Goal: Information Seeking & Learning: Learn about a topic

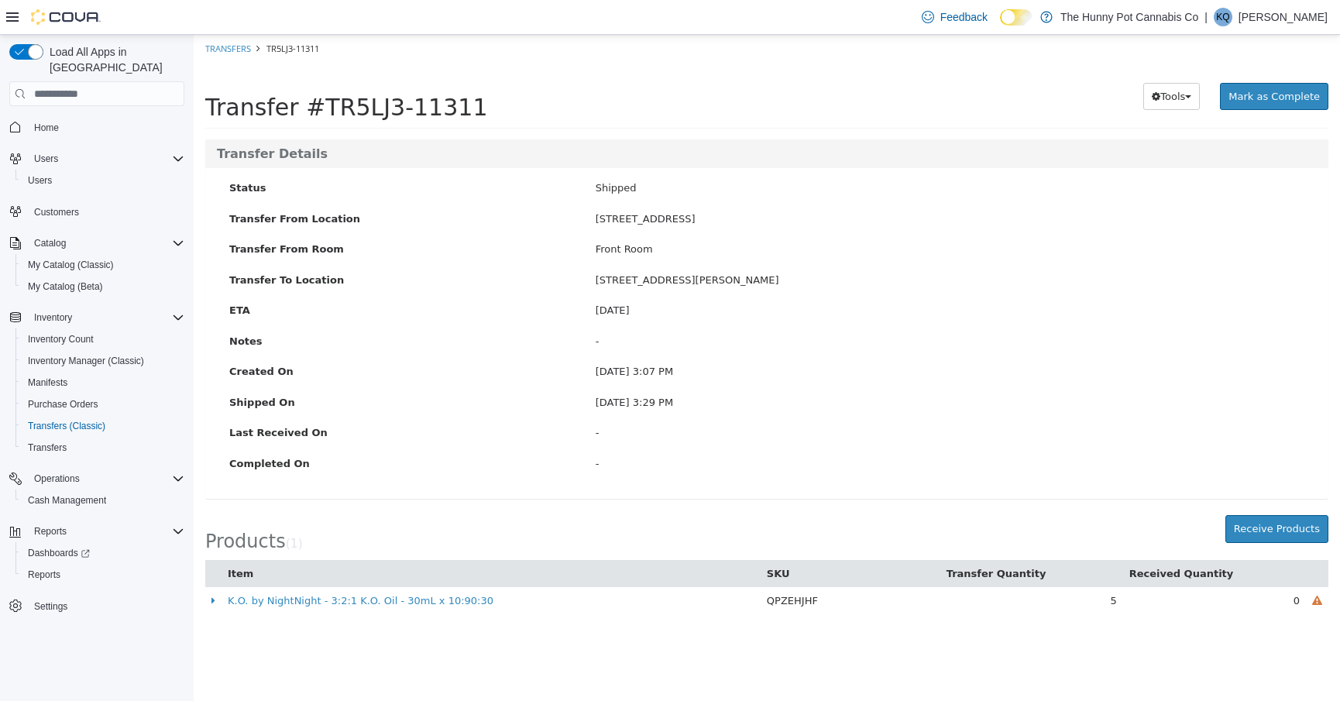
click at [46, 570] on div "Reports Dashboards Reports" at bounding box center [96, 552] width 175 height 71
click at [39, 568] on span "Reports" at bounding box center [44, 574] width 33 height 12
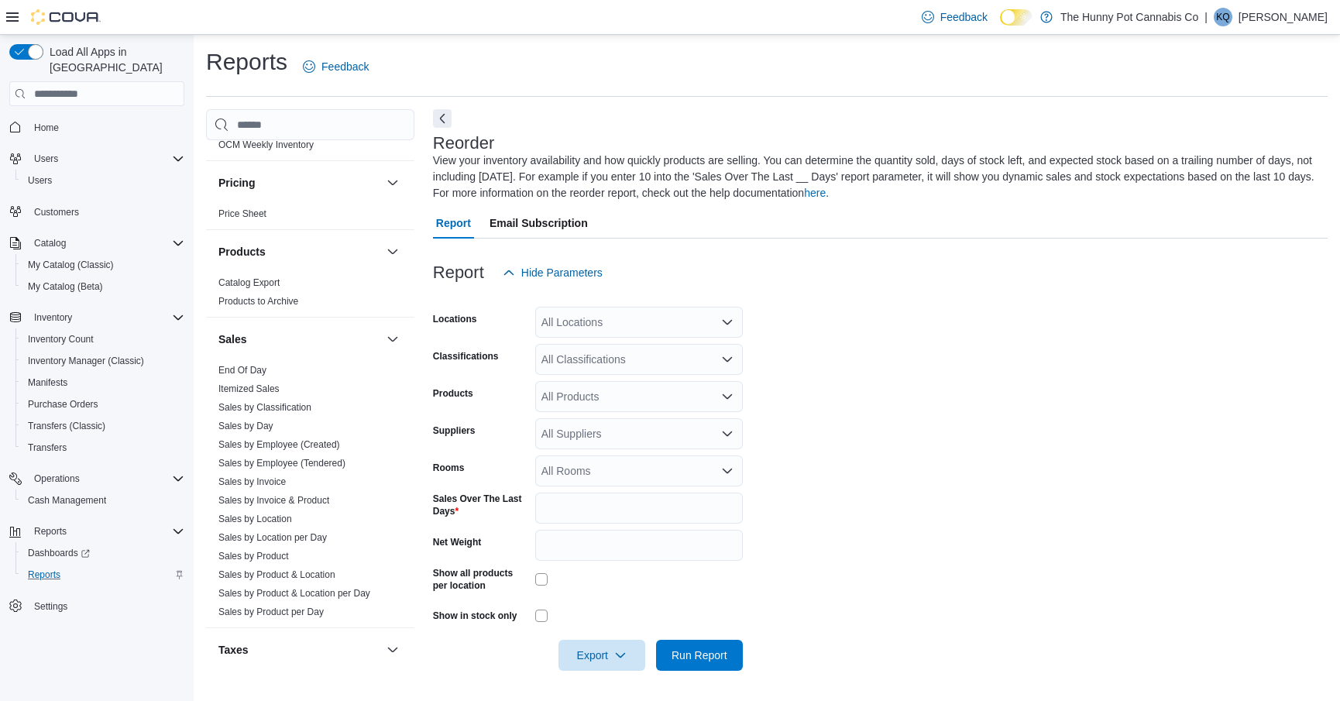
scroll to position [733, 0]
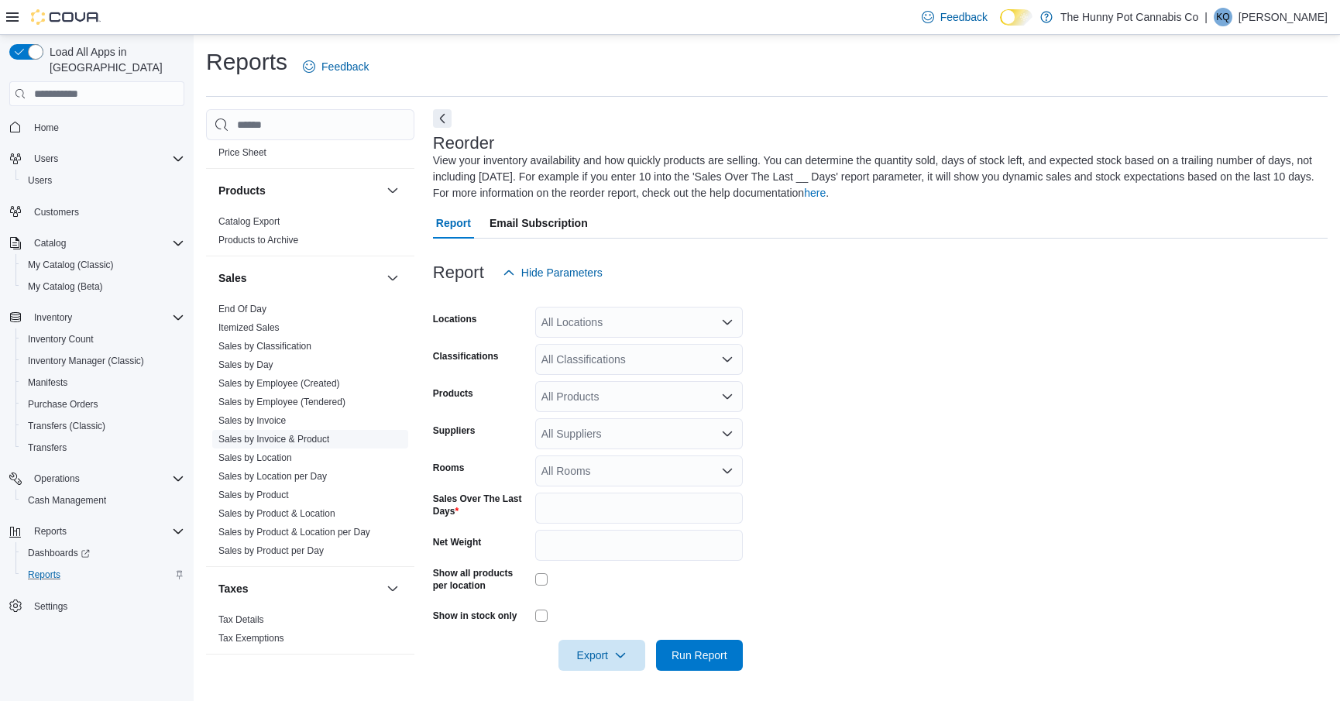
click at [266, 434] on link "Sales by Invoice & Product" at bounding box center [273, 439] width 111 height 11
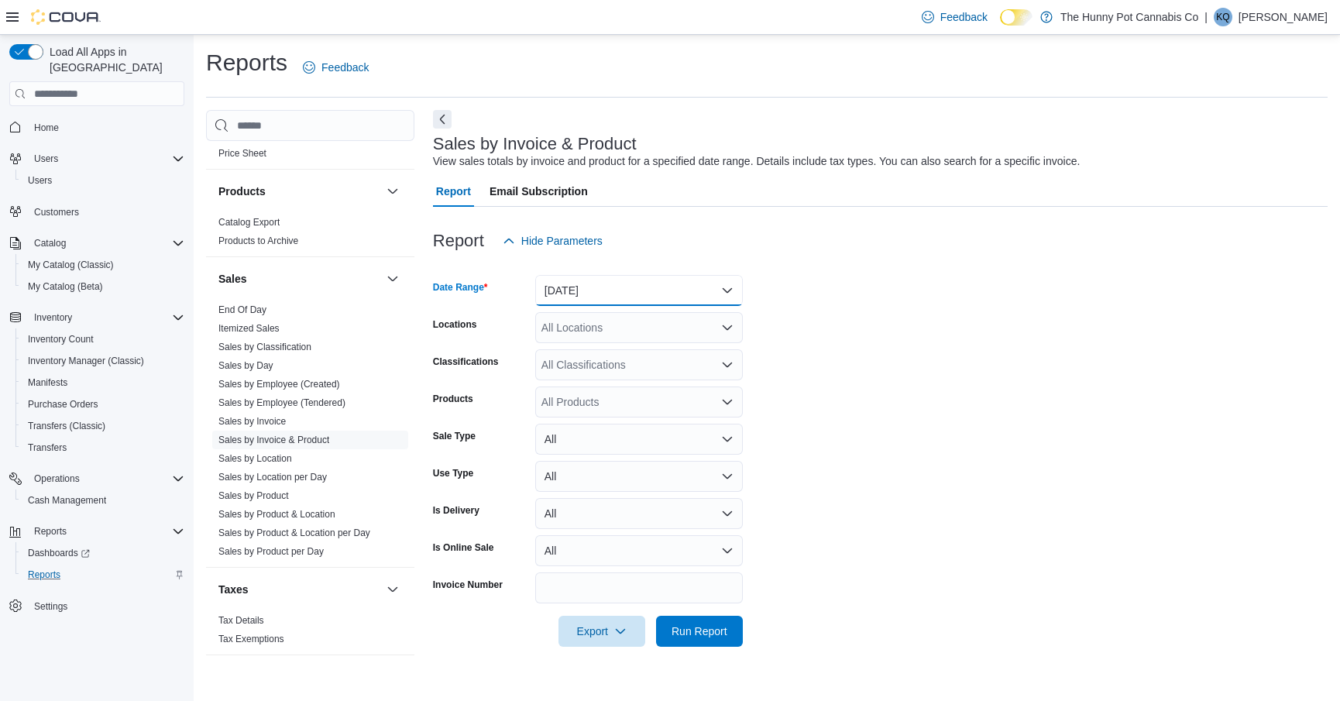
click at [608, 290] on button "[DATE]" at bounding box center [639, 290] width 208 height 31
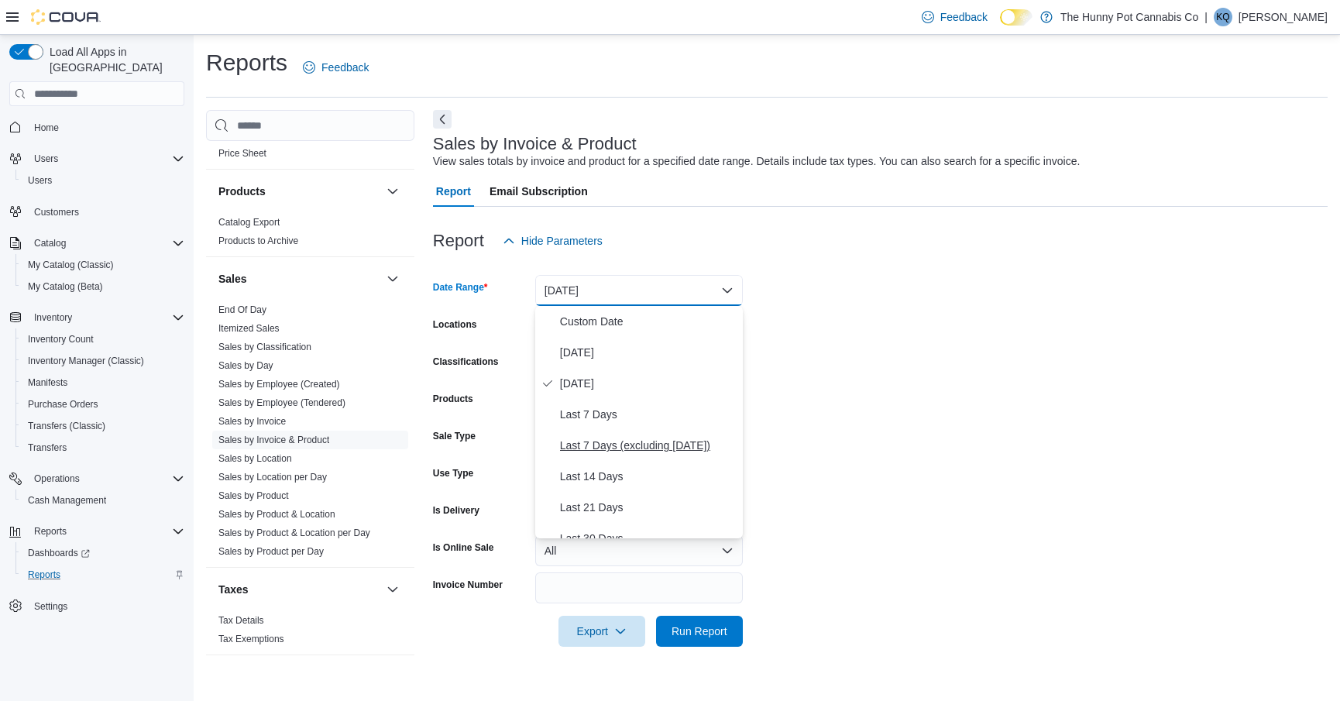
scroll to position [232, 0]
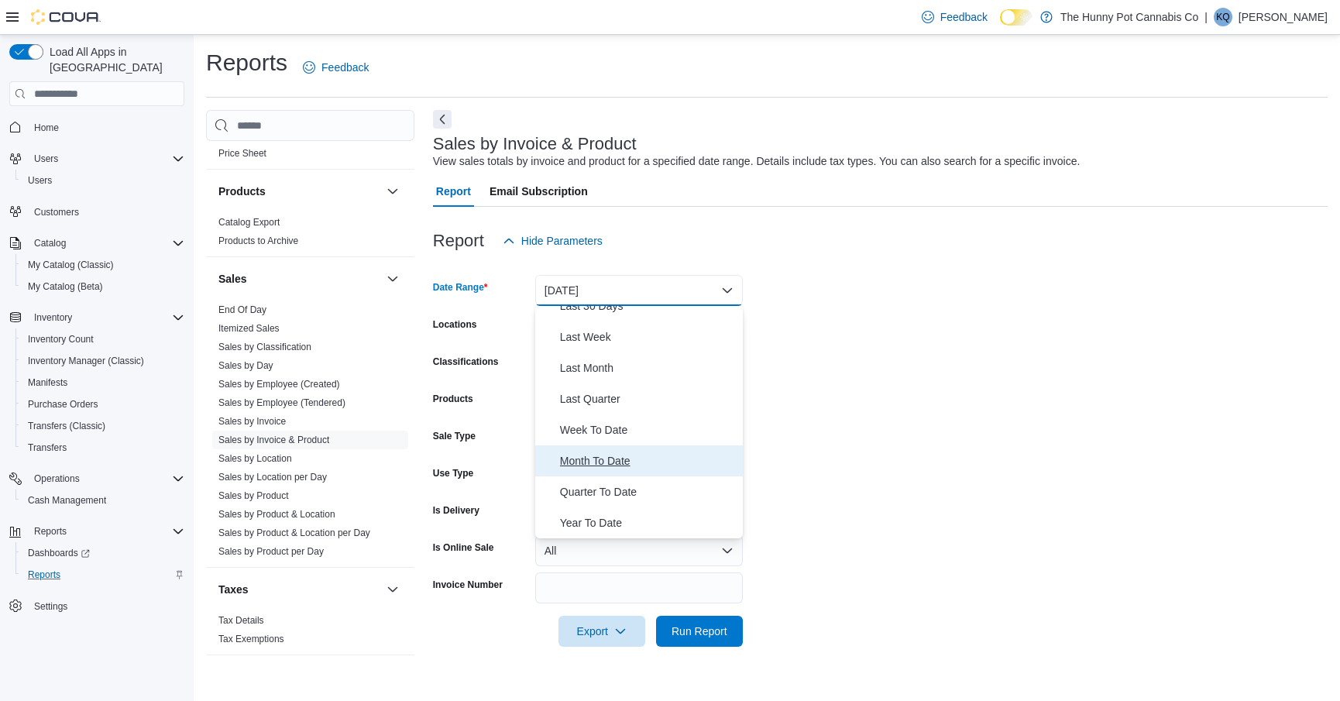
click at [585, 458] on span "Month To Date" at bounding box center [648, 460] width 177 height 19
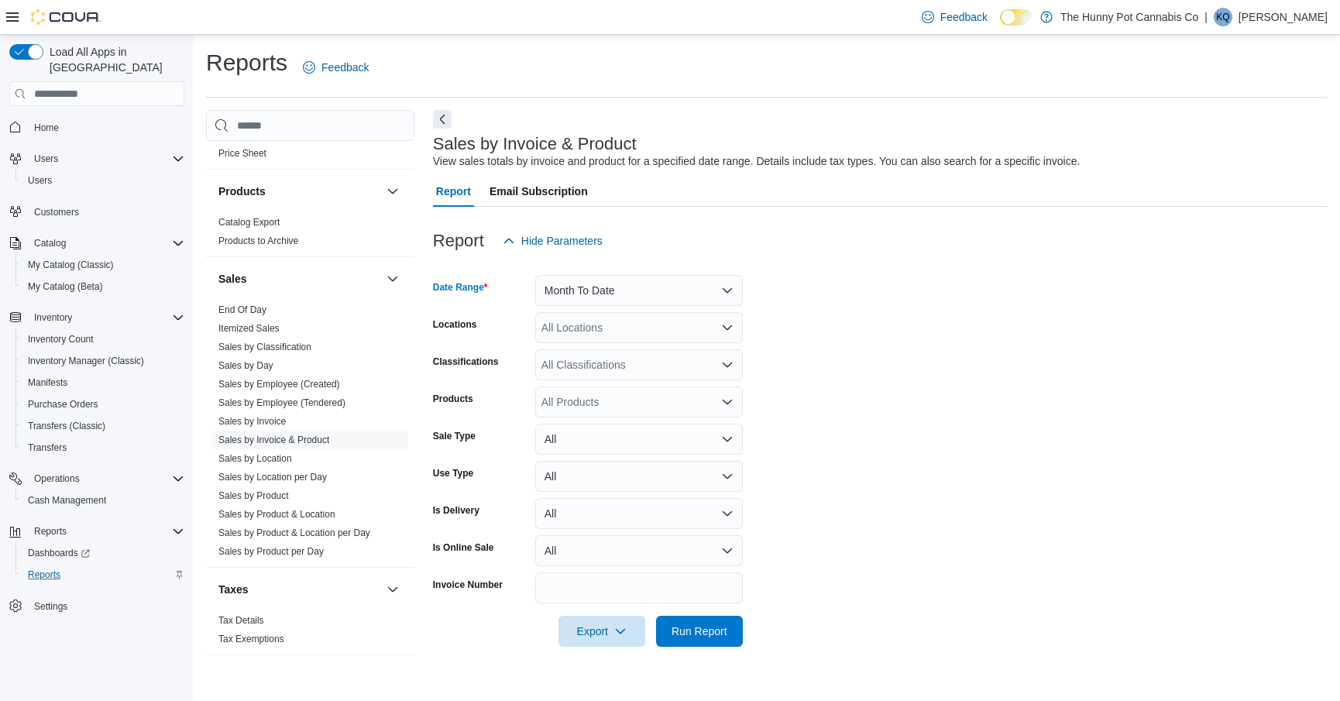
click at [594, 324] on div "All Locations" at bounding box center [639, 327] width 208 height 31
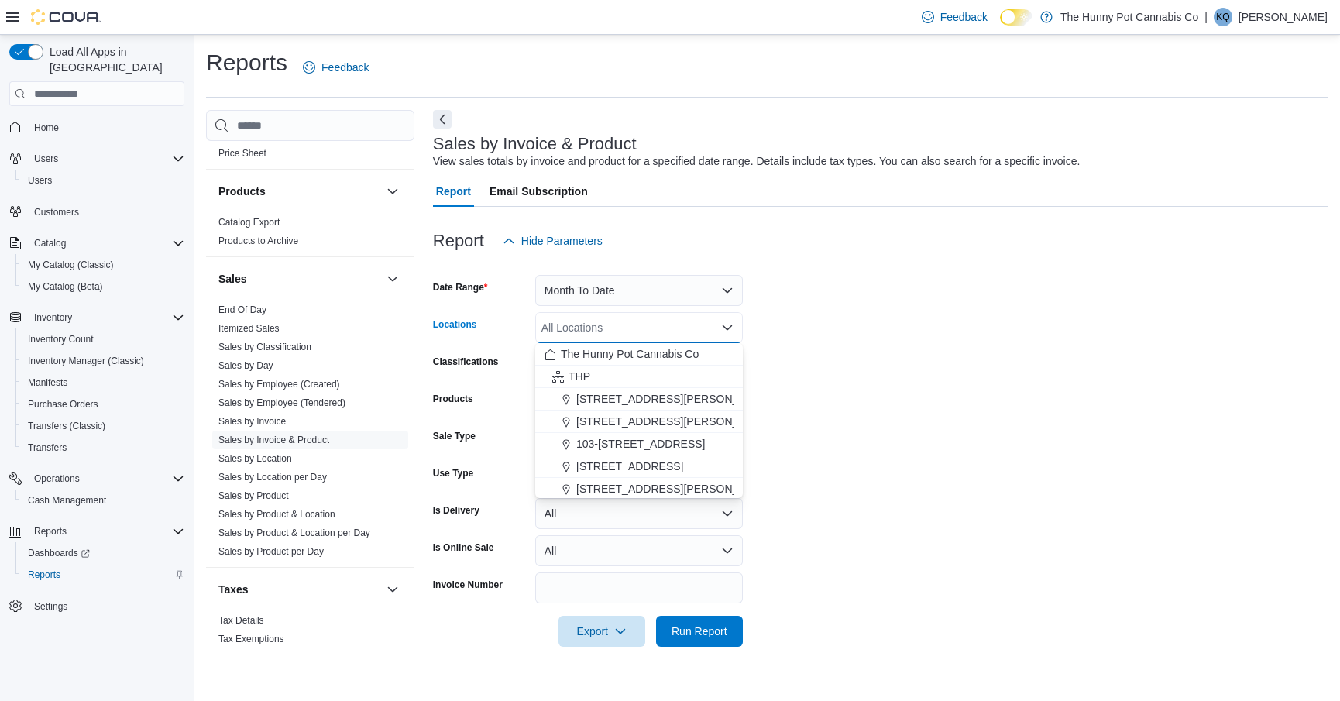
click at [597, 402] on span "[STREET_ADDRESS][PERSON_NAME]" at bounding box center [674, 398] width 197 height 15
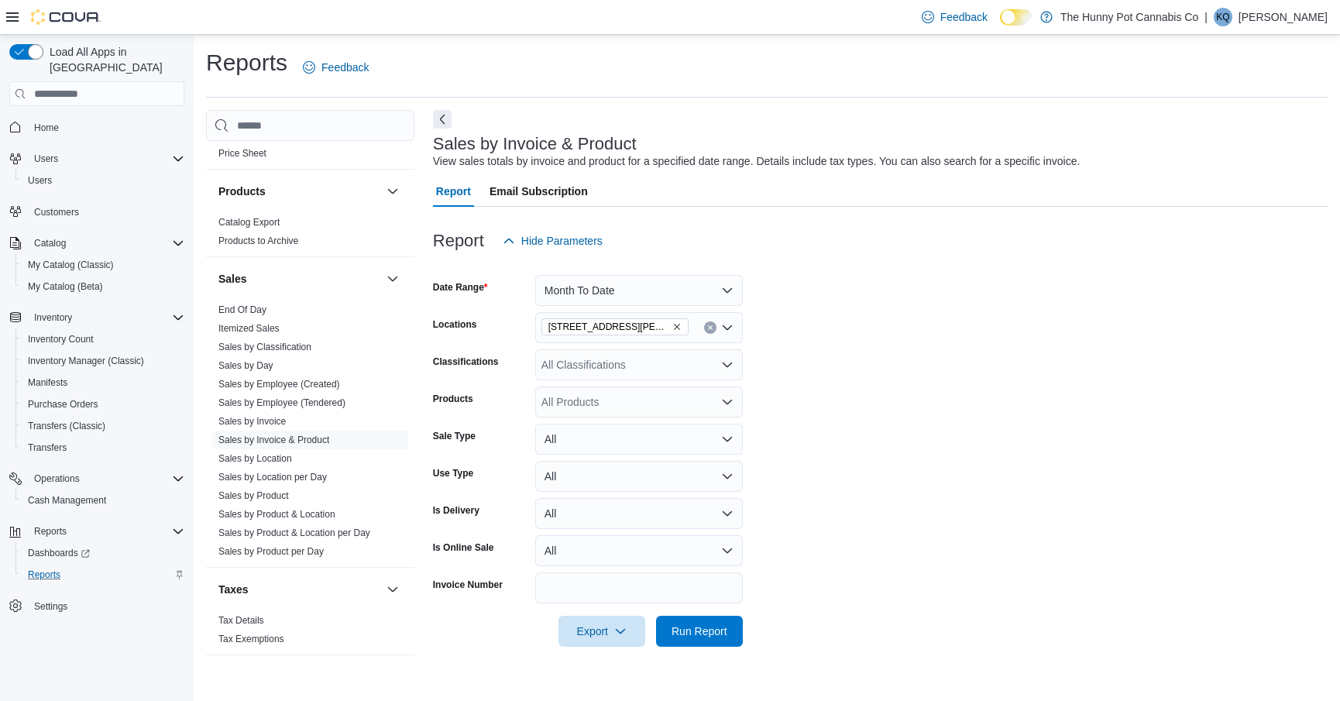
click at [830, 346] on form "Date Range Month To Date Locations 100 [PERSON_NAME] Pkwy Classifications All C…" at bounding box center [880, 451] width 894 height 390
click at [561, 375] on div "All Classifications" at bounding box center [639, 364] width 208 height 31
type input "*"
click at [805, 400] on form "Date Range Month To Date Locations 100 [PERSON_NAME] Pkwy Classifications All C…" at bounding box center [880, 451] width 894 height 390
click at [674, 406] on div "All Products" at bounding box center [639, 401] width 208 height 31
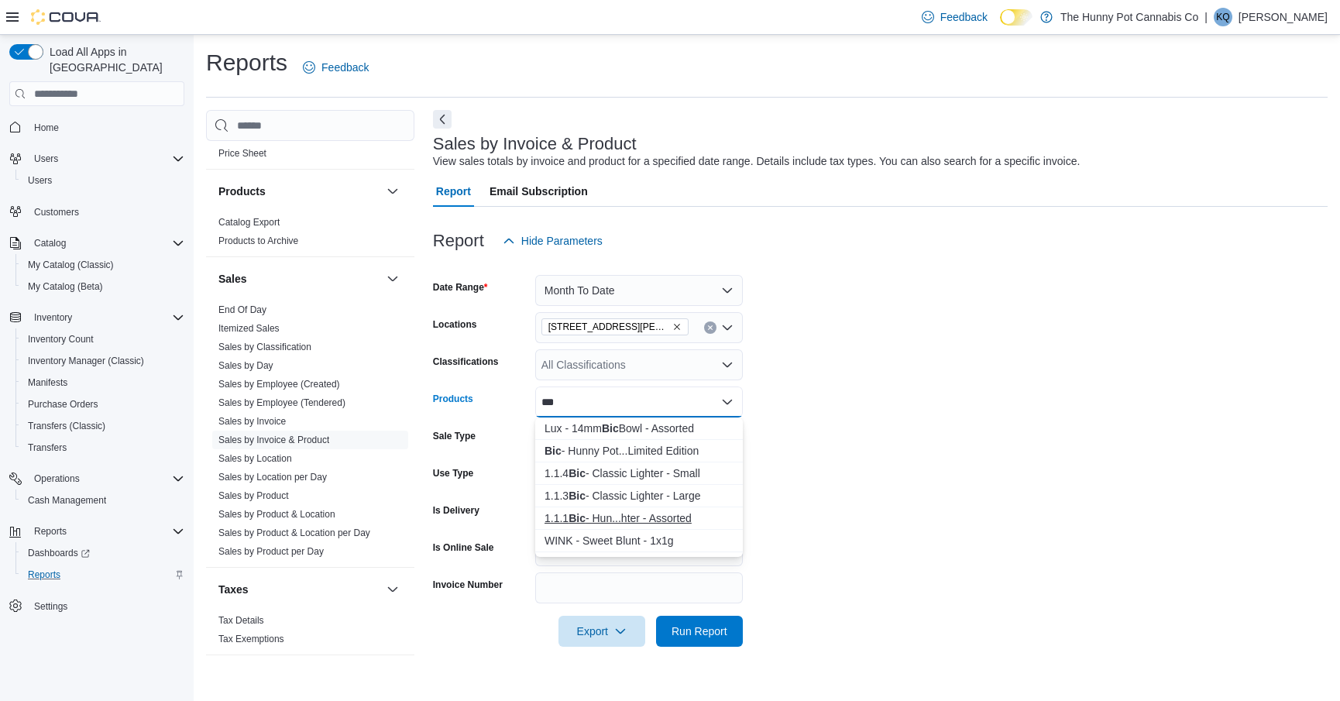
type input "***"
click at [611, 520] on div "1.1.1 Bic - Hun...hter - Assorted" at bounding box center [638, 517] width 189 height 15
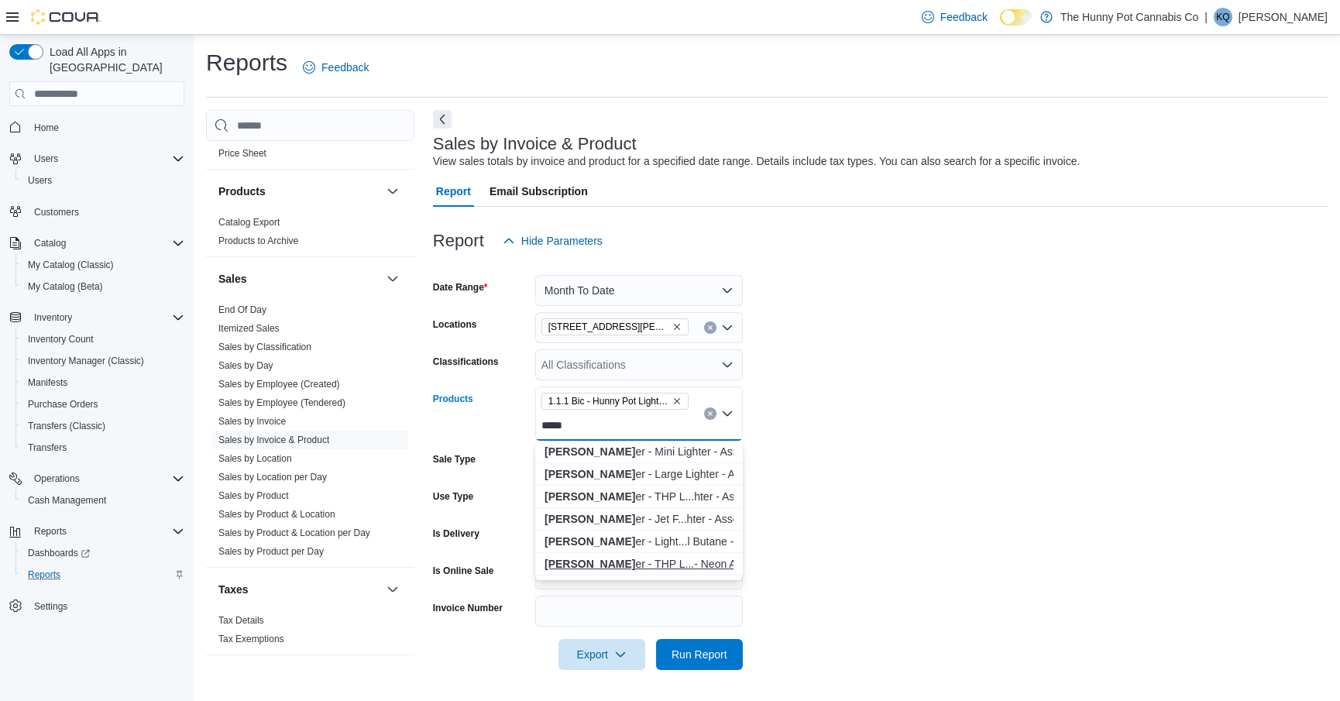
type input "*****"
click at [593, 566] on div "[PERSON_NAME] - THP L...- Neon Assorted" at bounding box center [638, 563] width 189 height 15
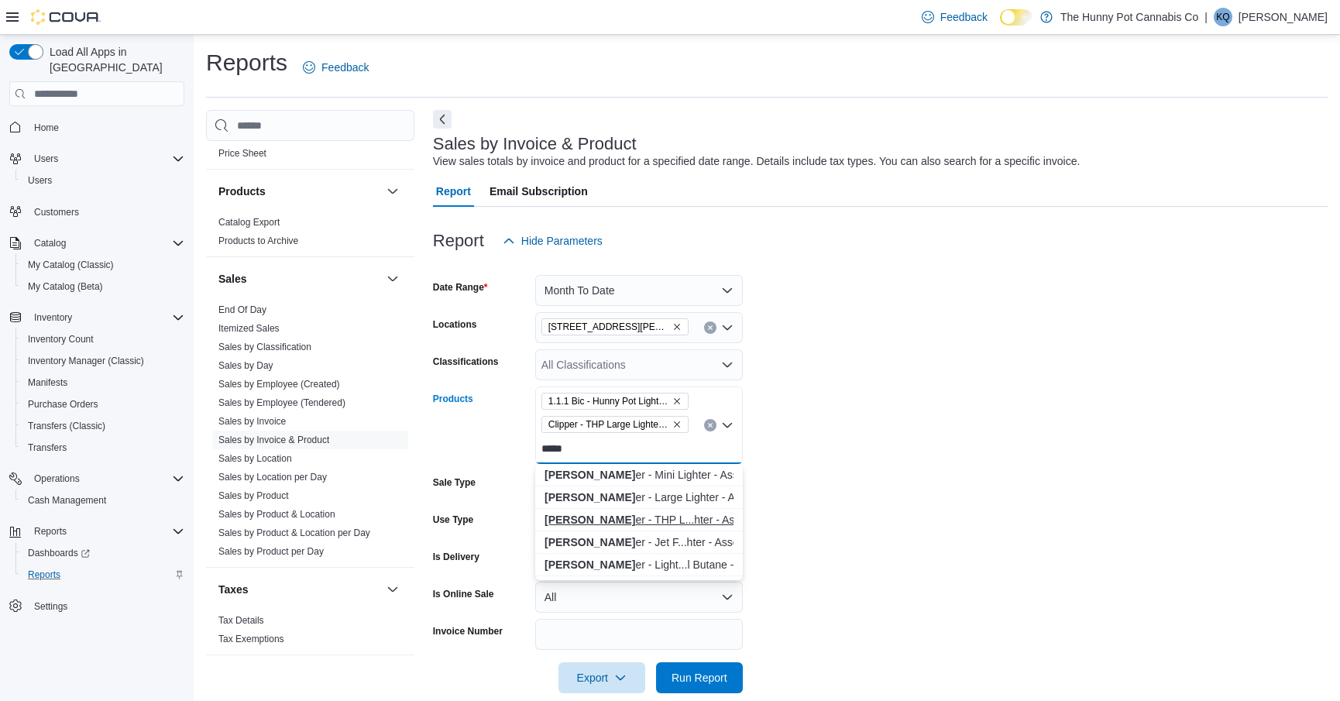
type input "*****"
click at [602, 517] on div "[PERSON_NAME] - THP L...hter - Assorted" at bounding box center [638, 519] width 189 height 15
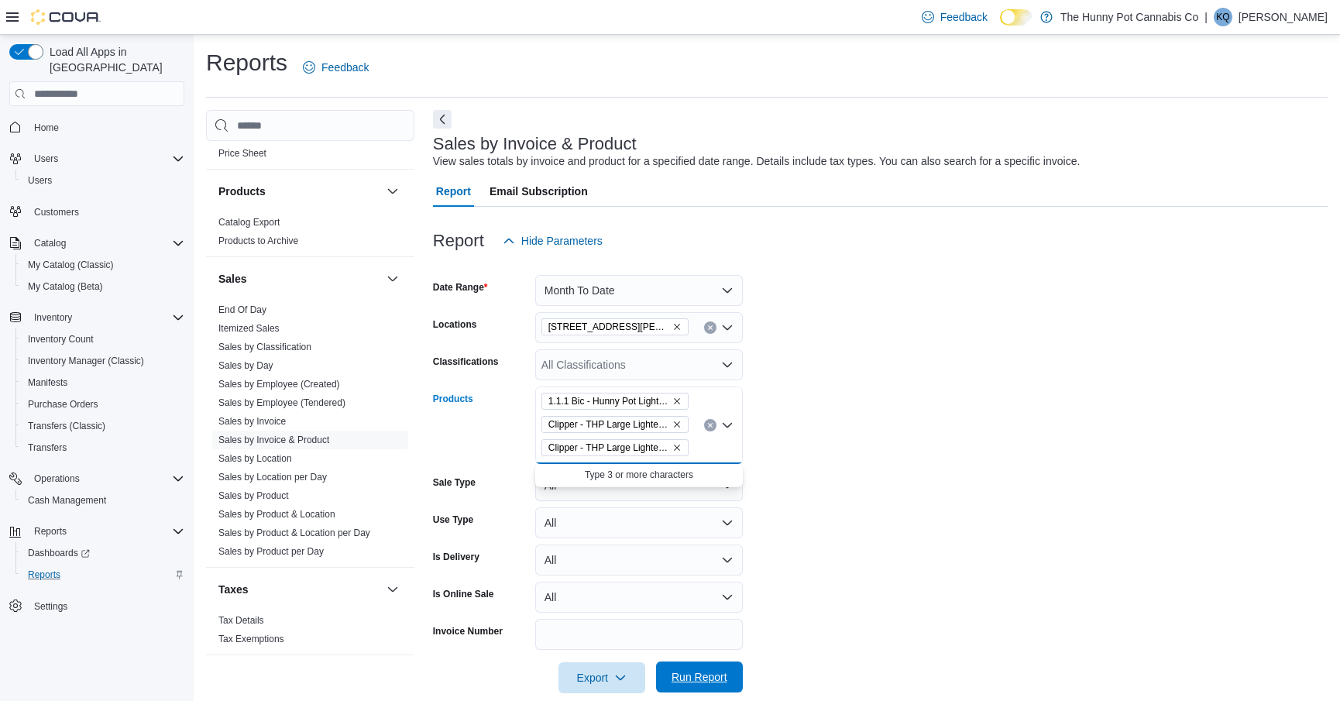
click at [673, 679] on span "Run Report" at bounding box center [699, 676] width 56 height 15
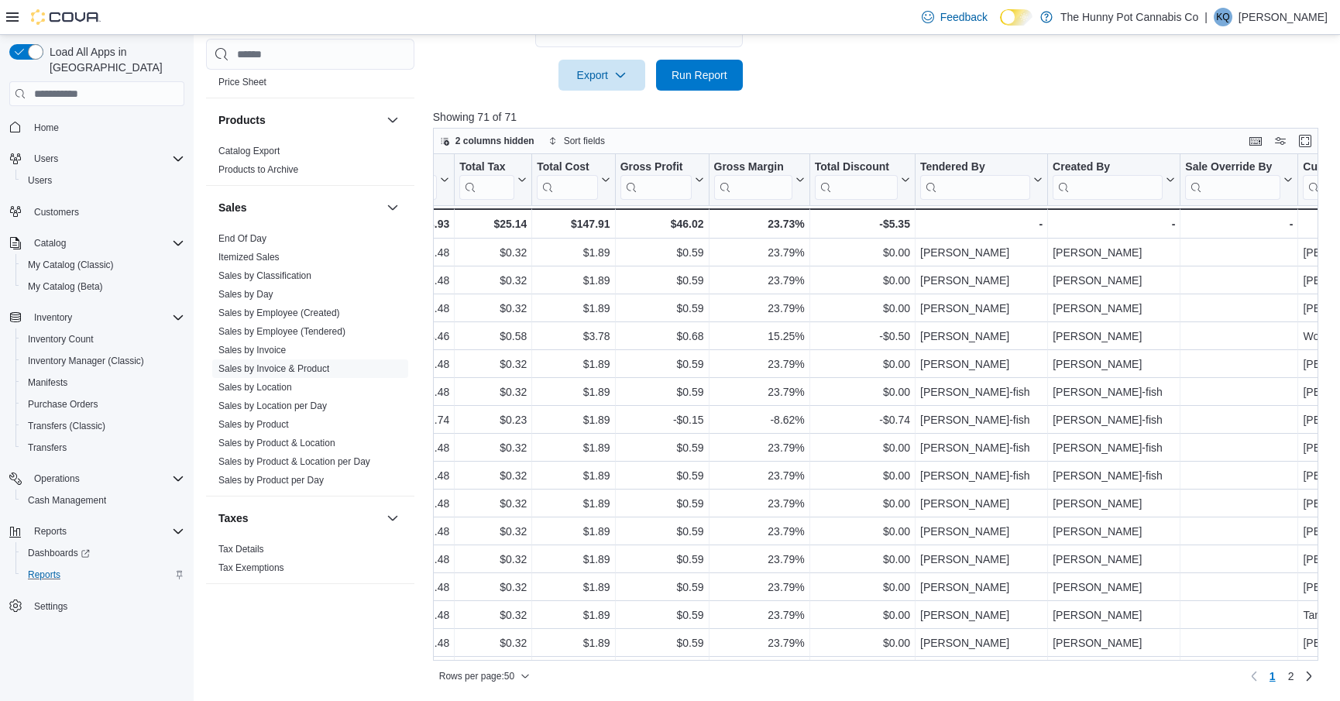
scroll to position [0, 1514]
click at [948, 187] on input "search" at bounding box center [971, 187] width 110 height 25
type input "*****"
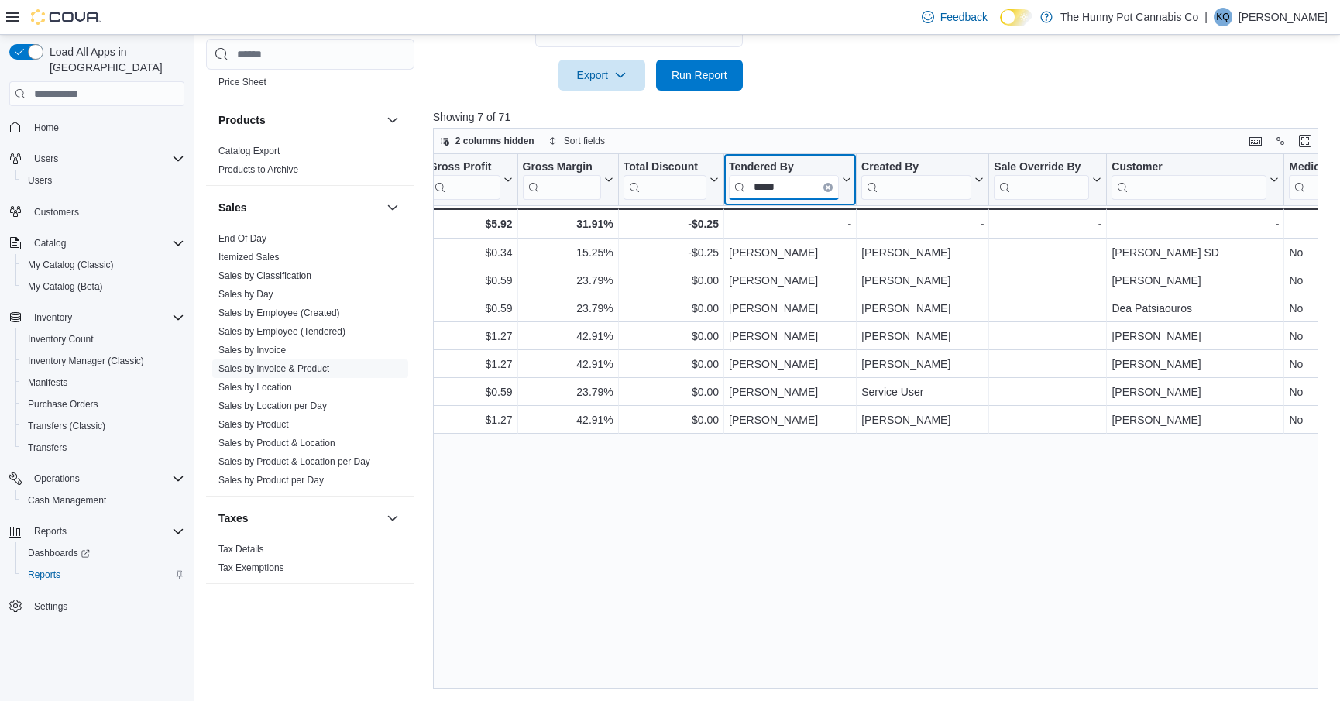
scroll to position [0, 1715]
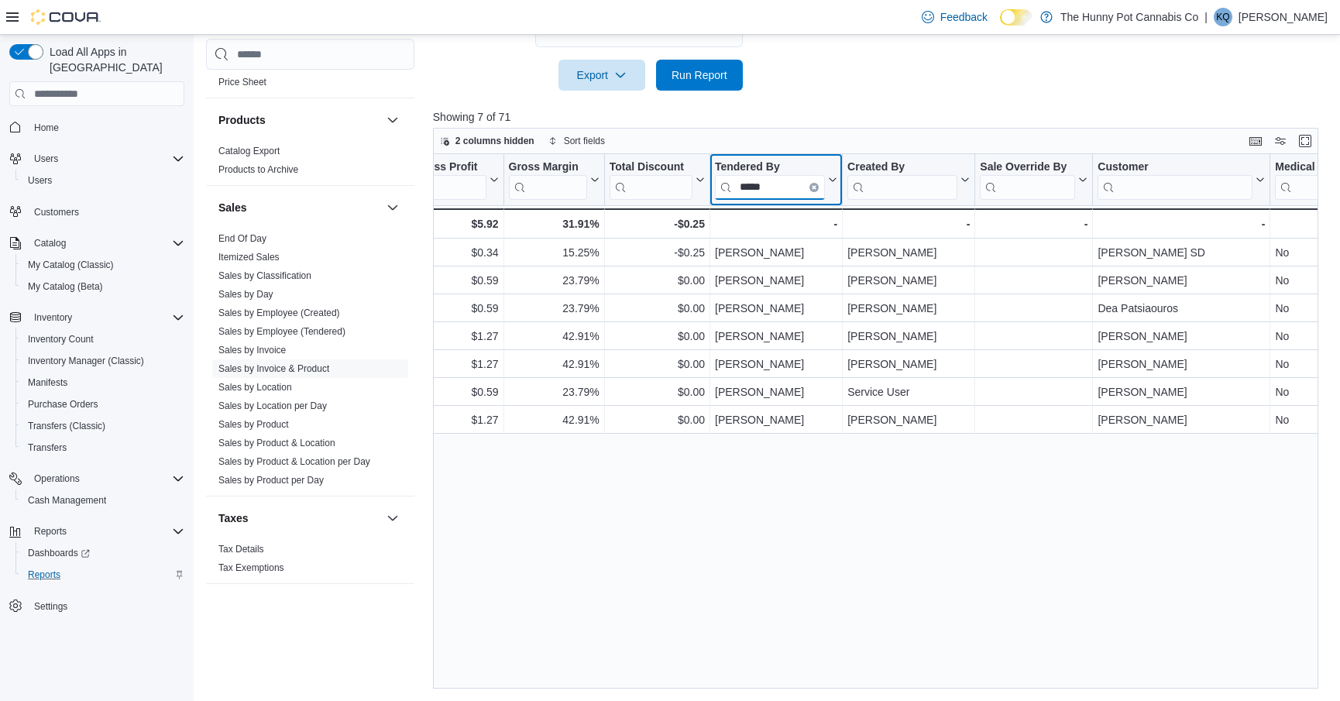
click at [764, 189] on input "*****" at bounding box center [770, 187] width 110 height 25
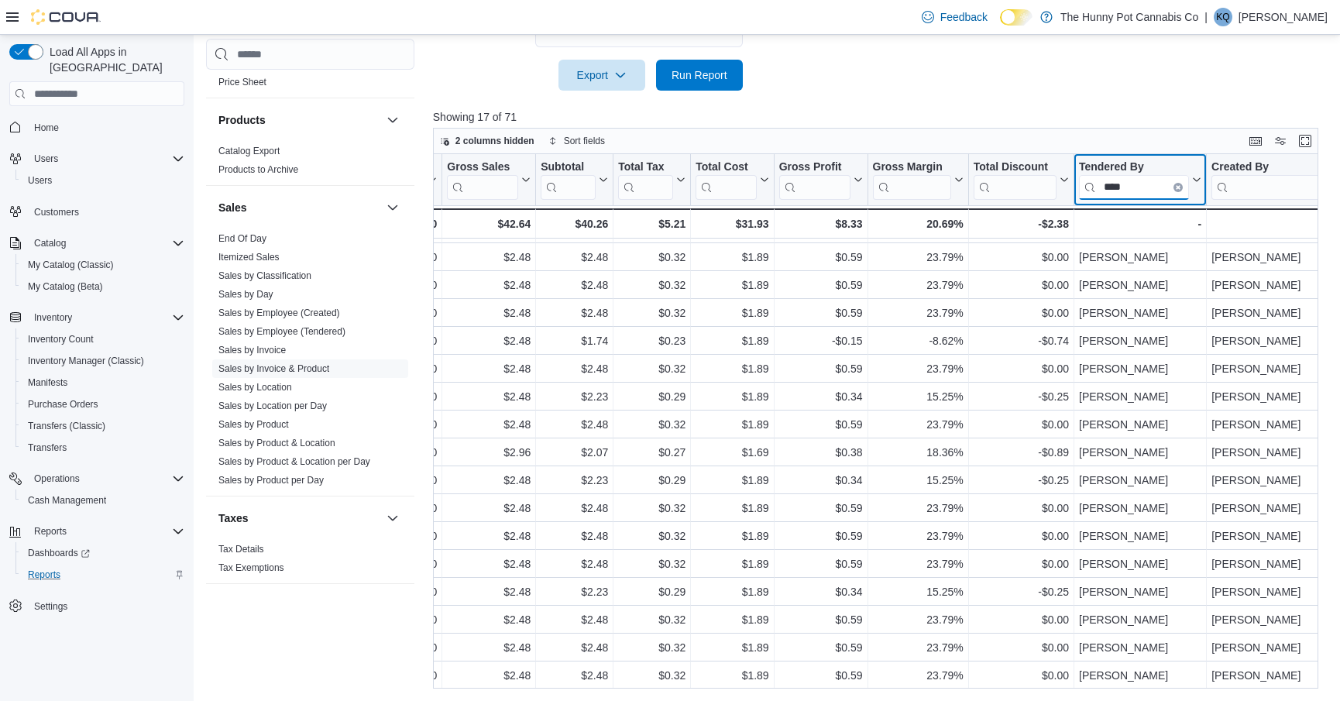
scroll to position [0, 1351]
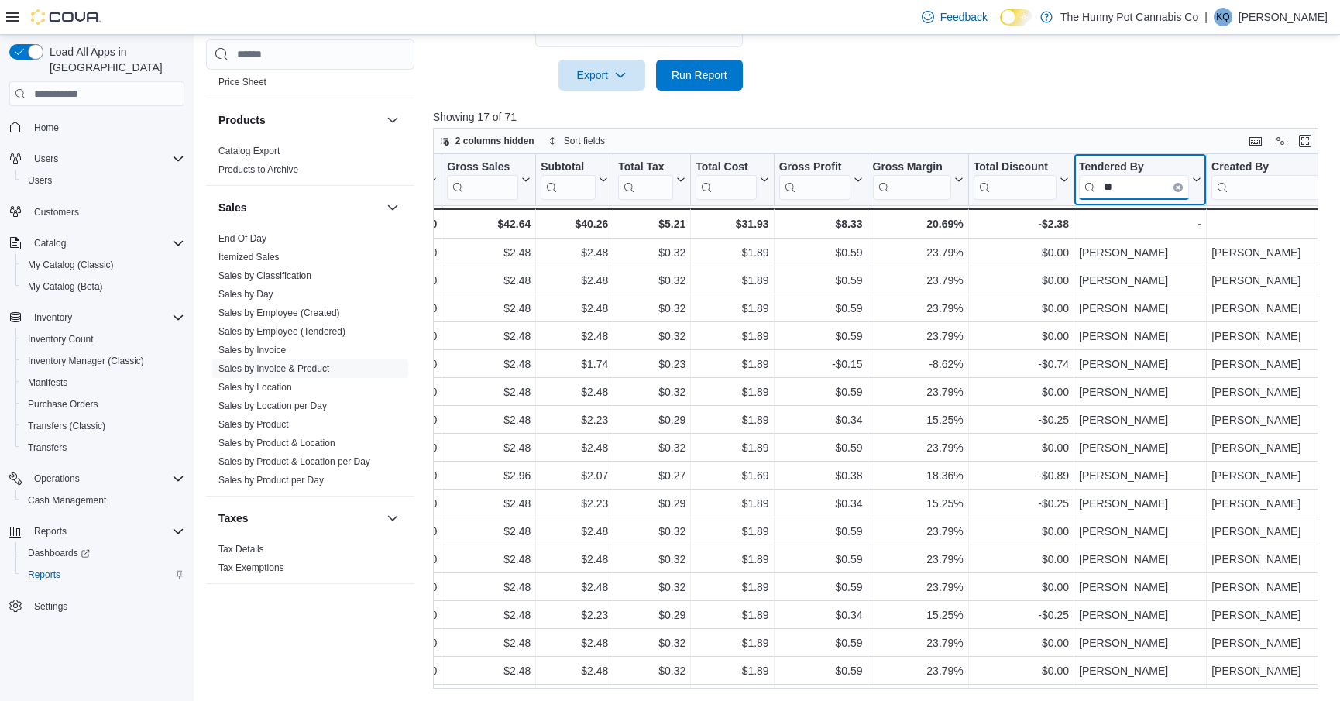
type input "*"
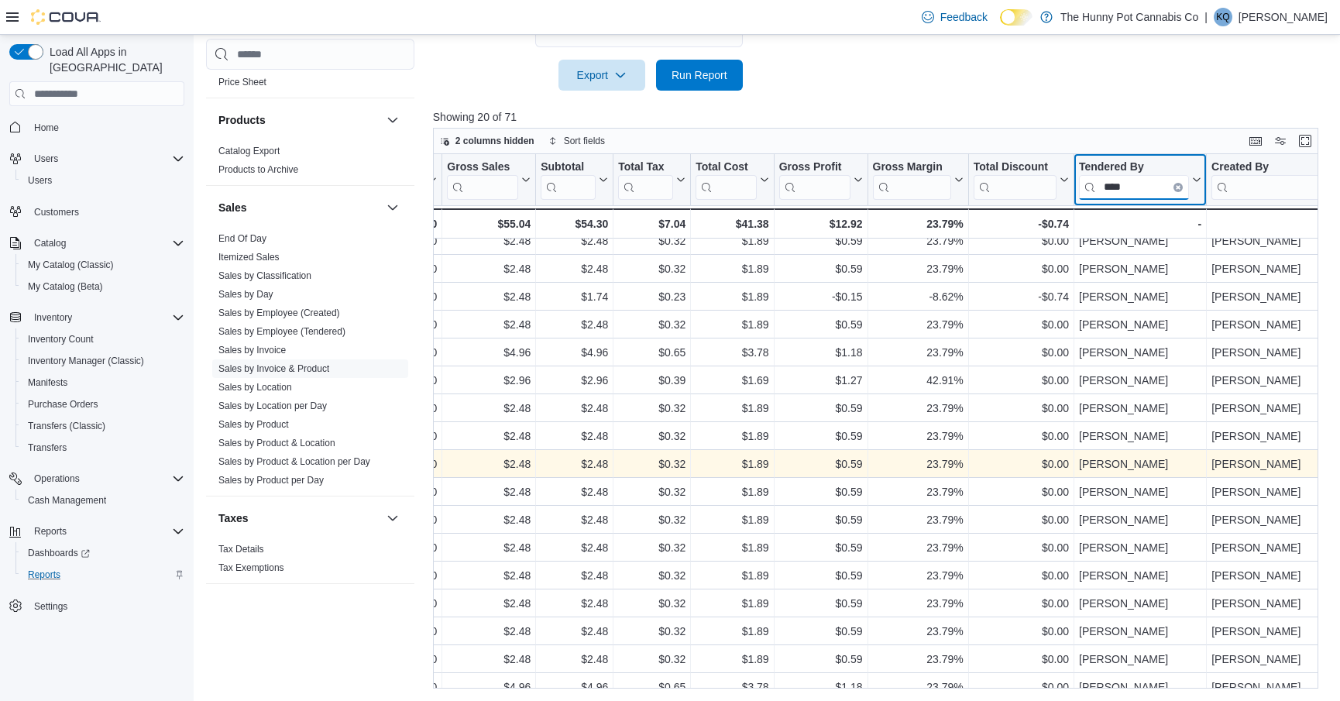
scroll to position [107, 1351]
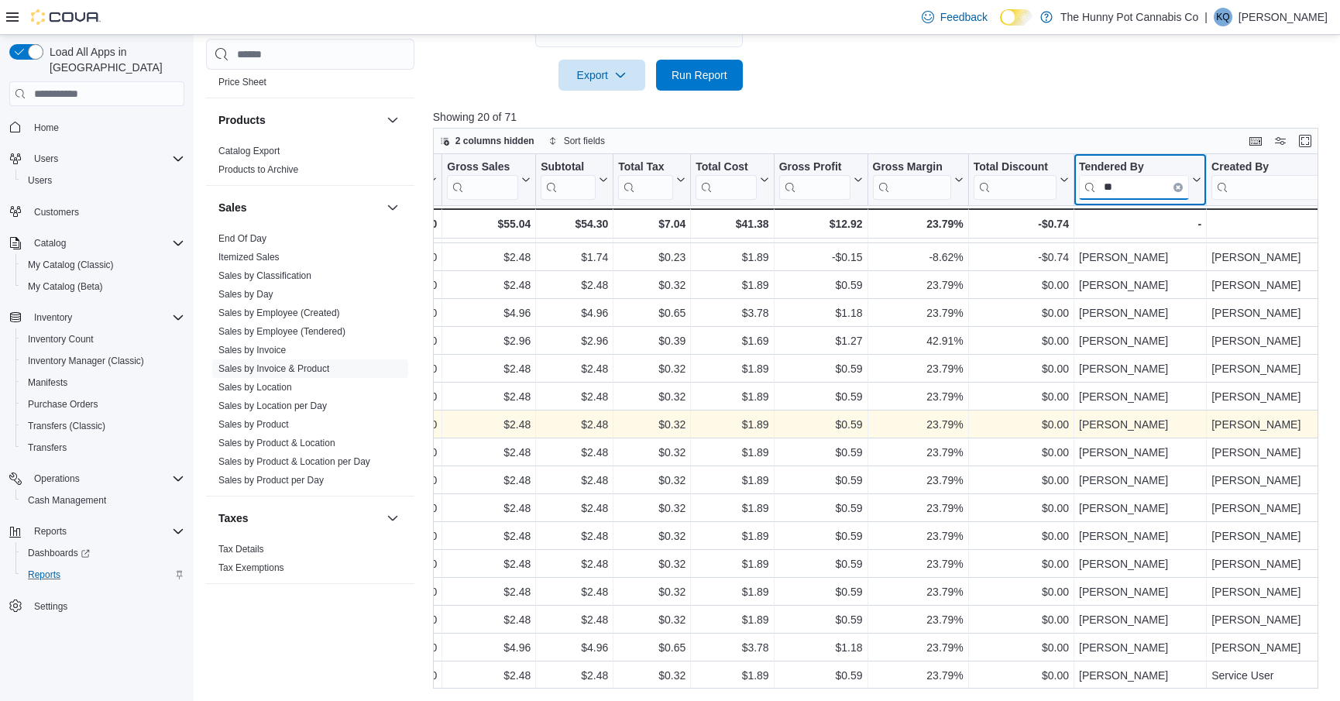
type input "*"
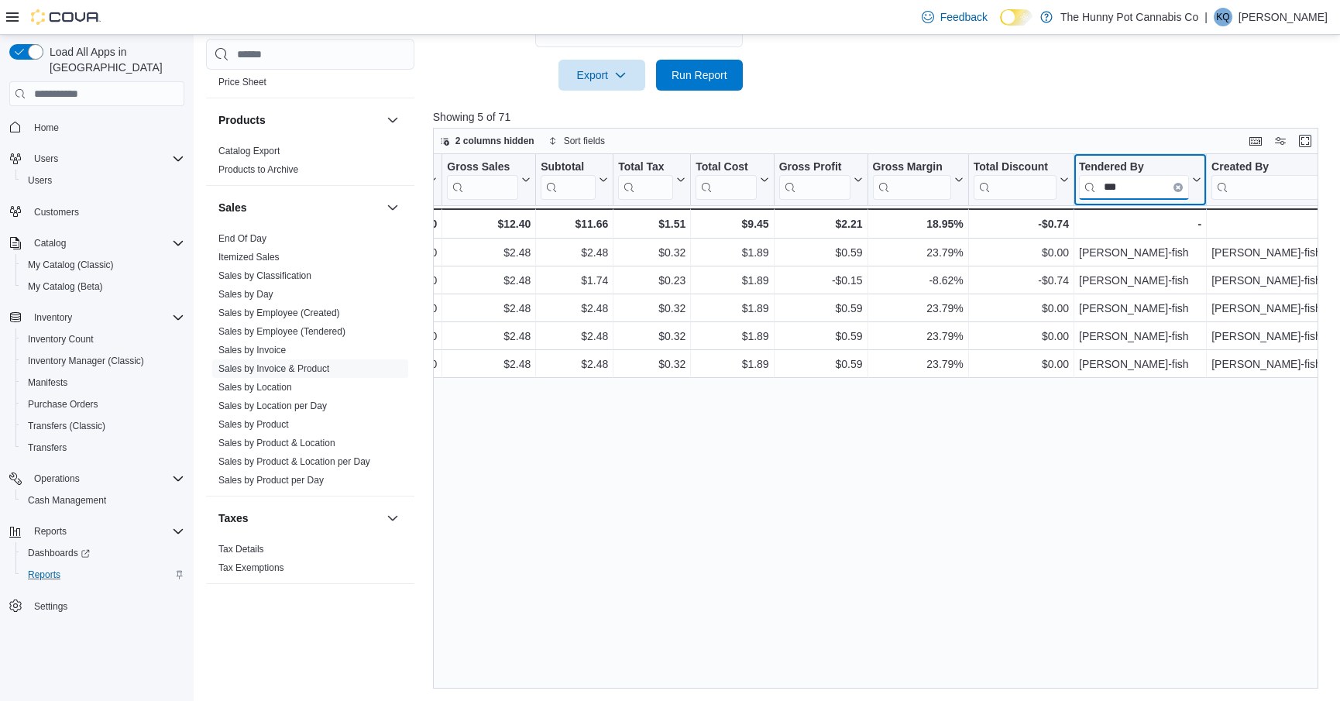
scroll to position [0, 1351]
type input "*"
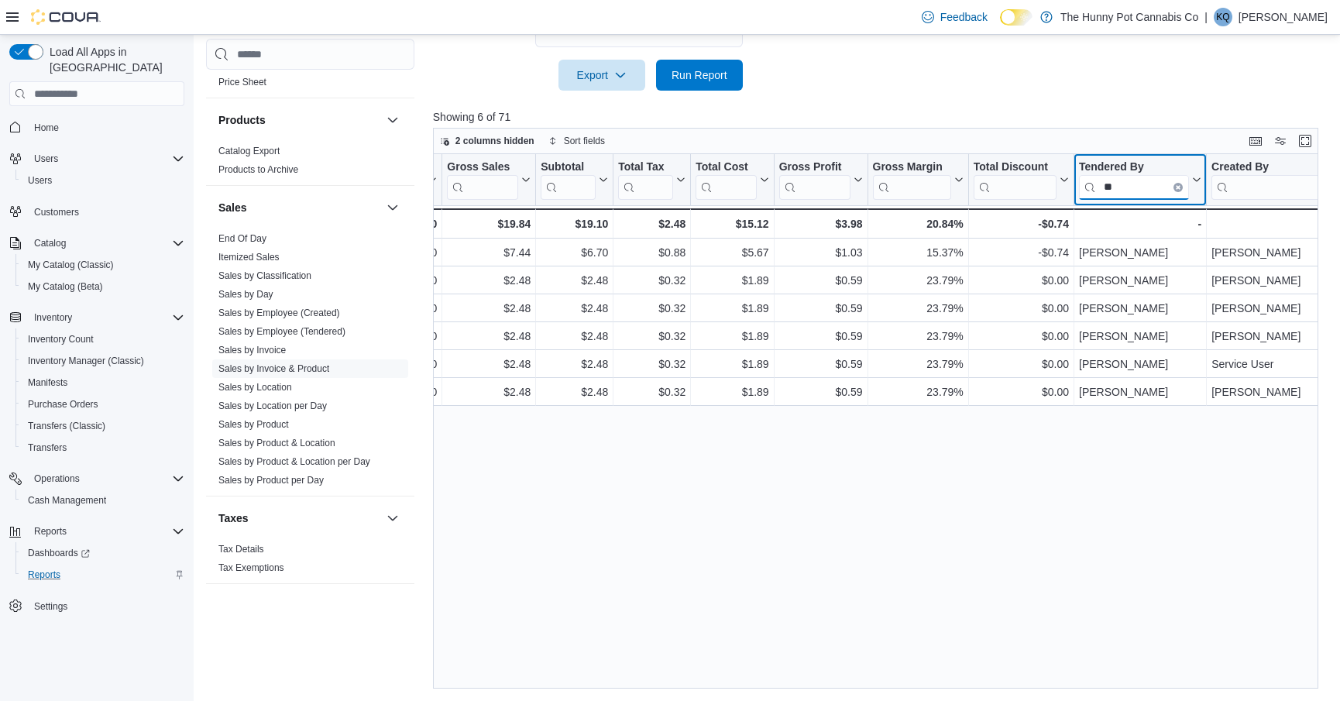
type input "*"
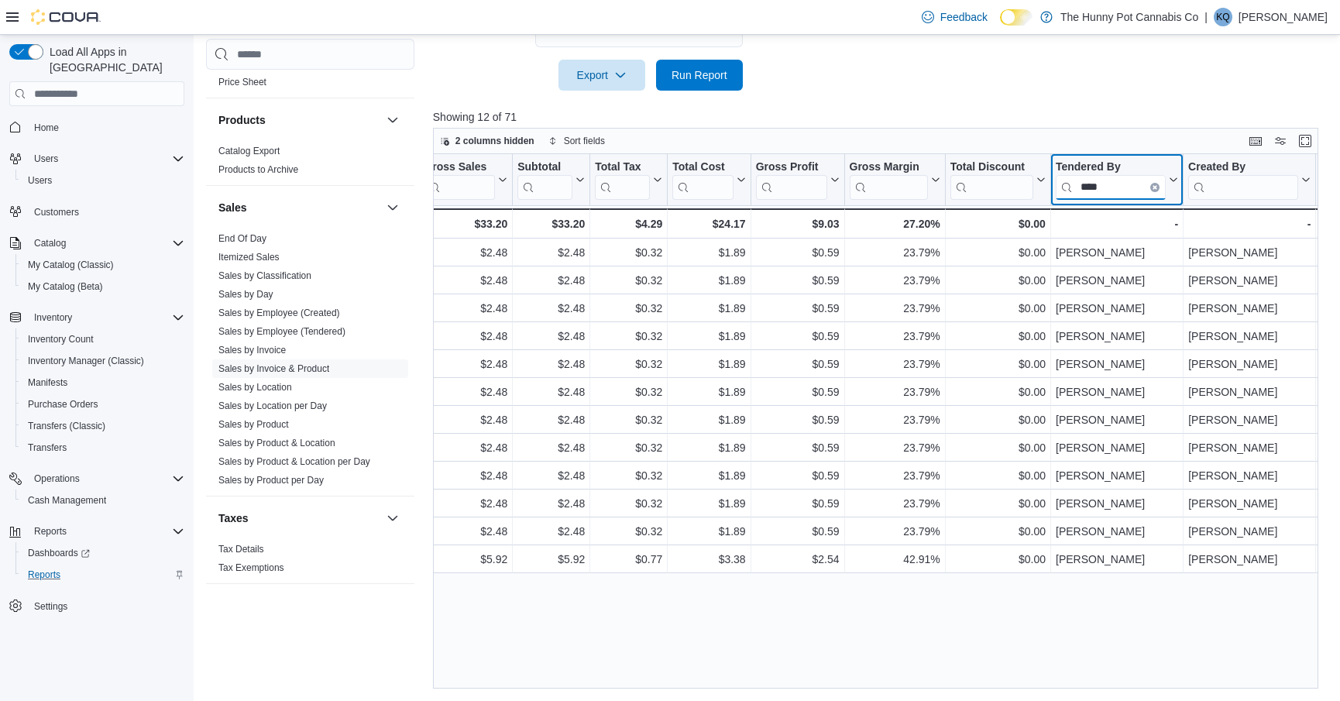
scroll to position [0, 1368]
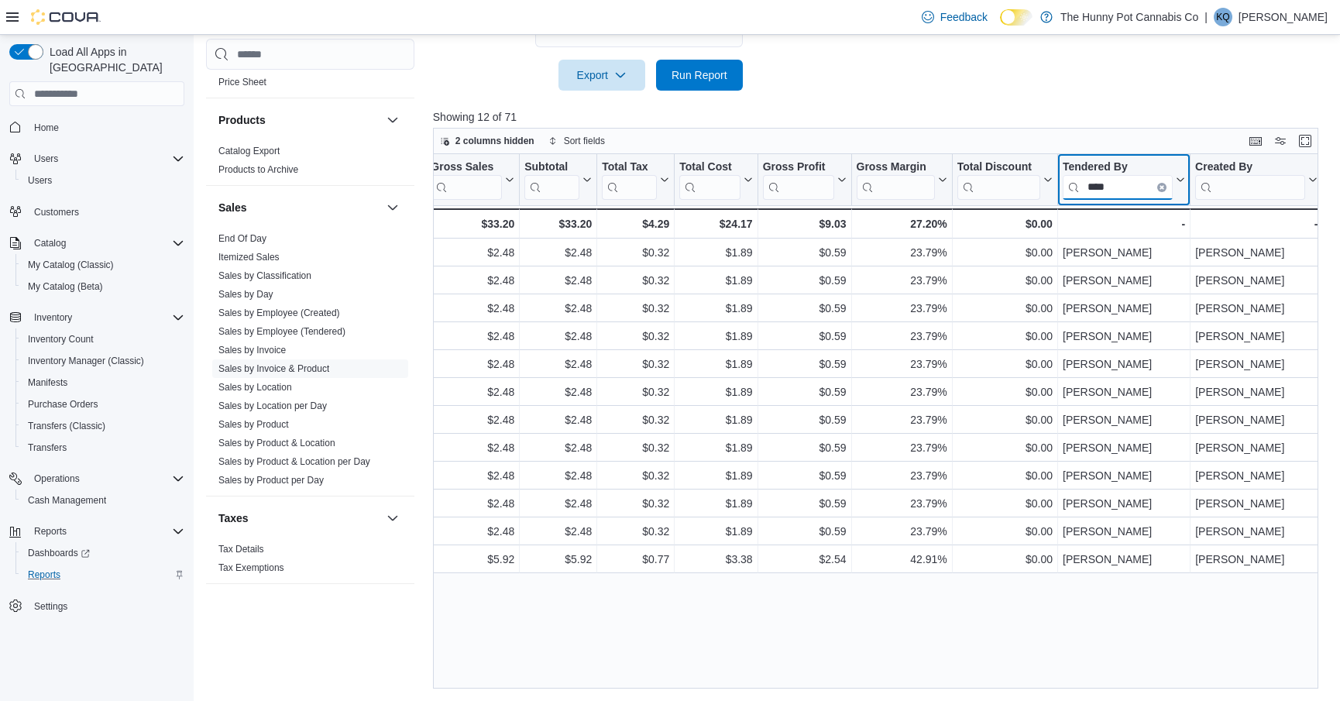
type input "****"
click at [46, 123] on div "Home" at bounding box center [96, 126] width 175 height 29
click at [42, 122] on span "Home" at bounding box center [46, 128] width 25 height 12
